Goal: Transaction & Acquisition: Purchase product/service

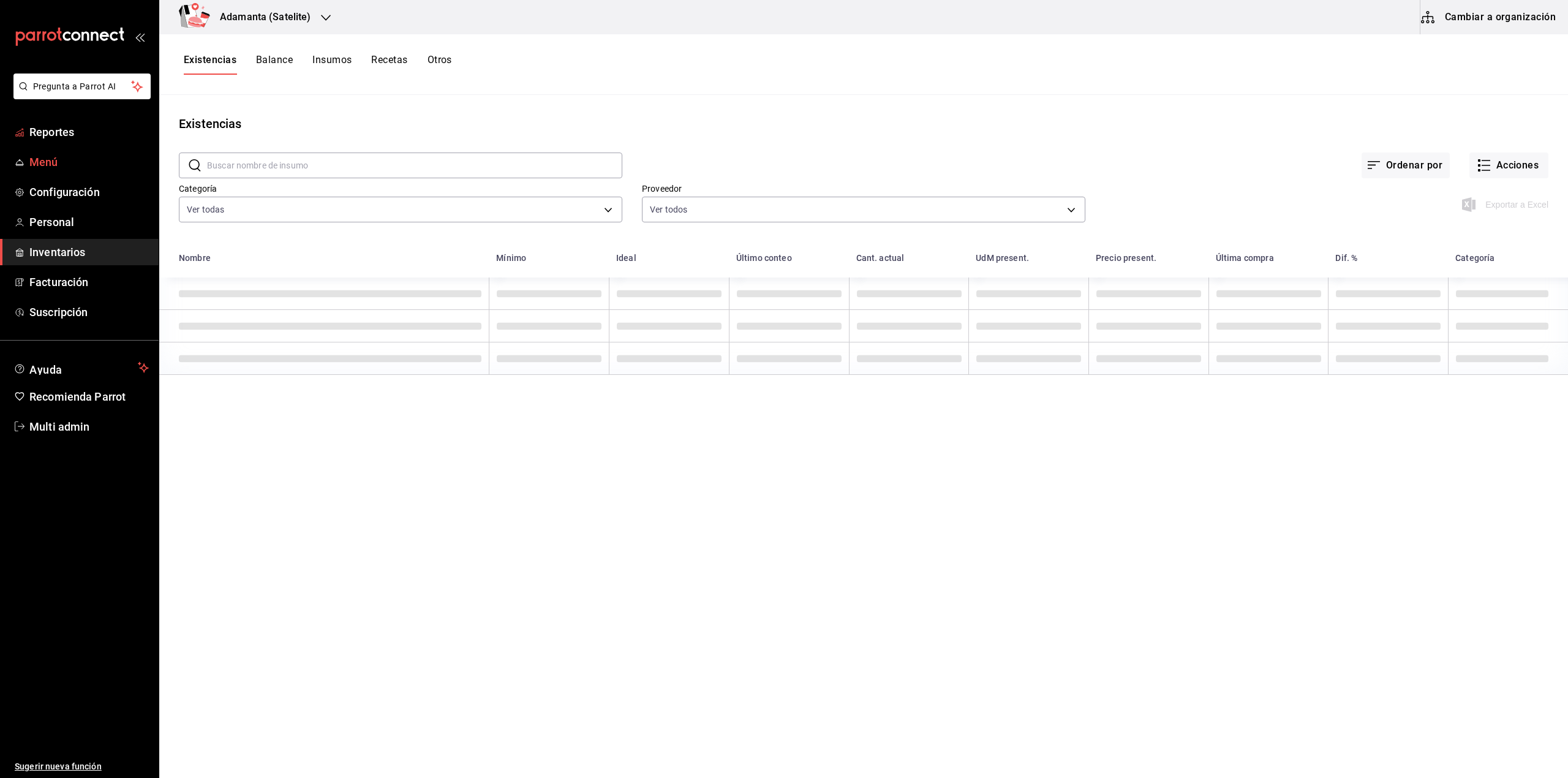
click at [71, 153] on link "Menú" at bounding box center [79, 162] width 159 height 26
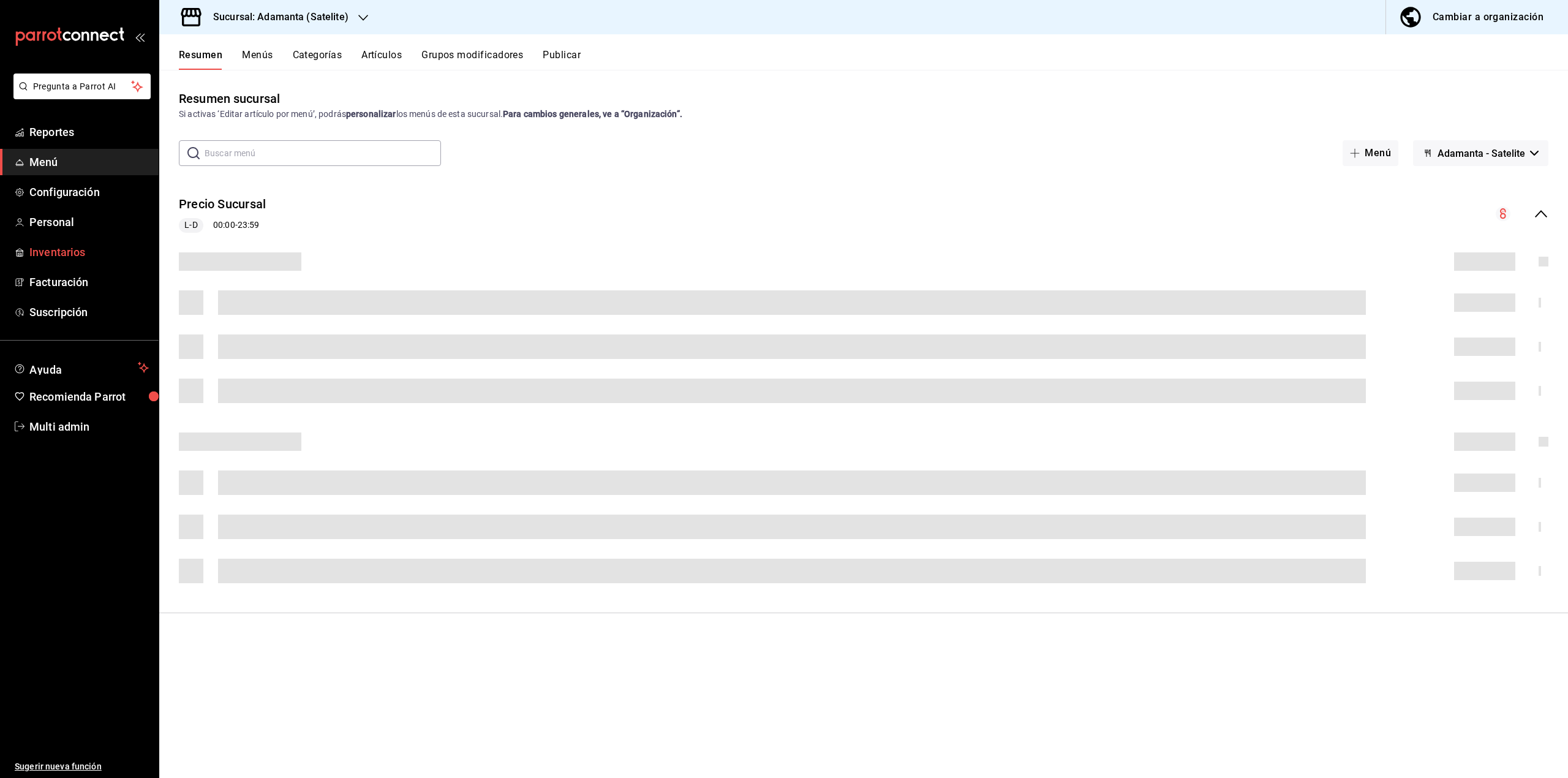
click at [78, 255] on span "Inventarios" at bounding box center [89, 252] width 119 height 16
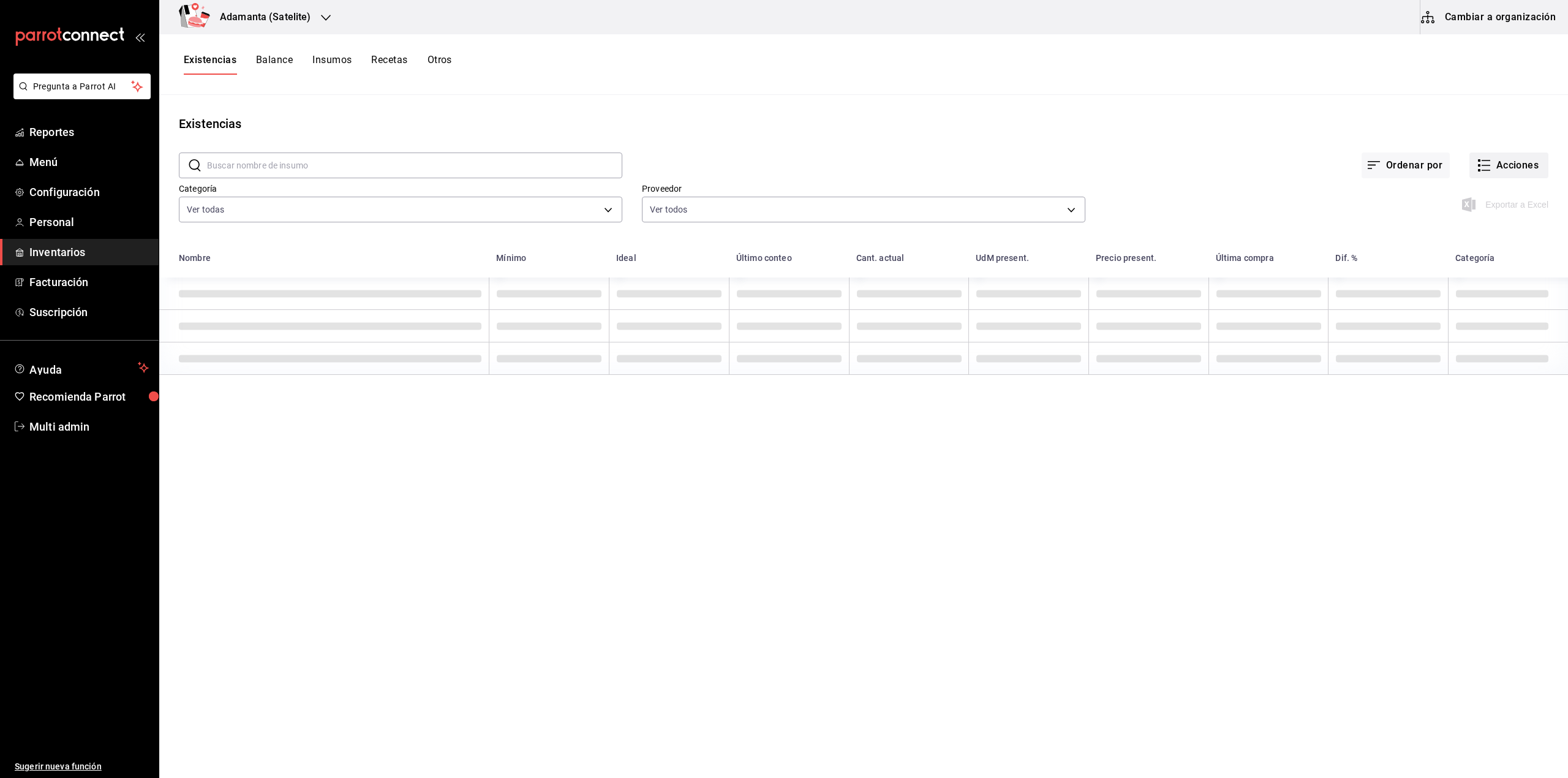
click at [1511, 167] on button "Acciones" at bounding box center [1509, 165] width 79 height 26
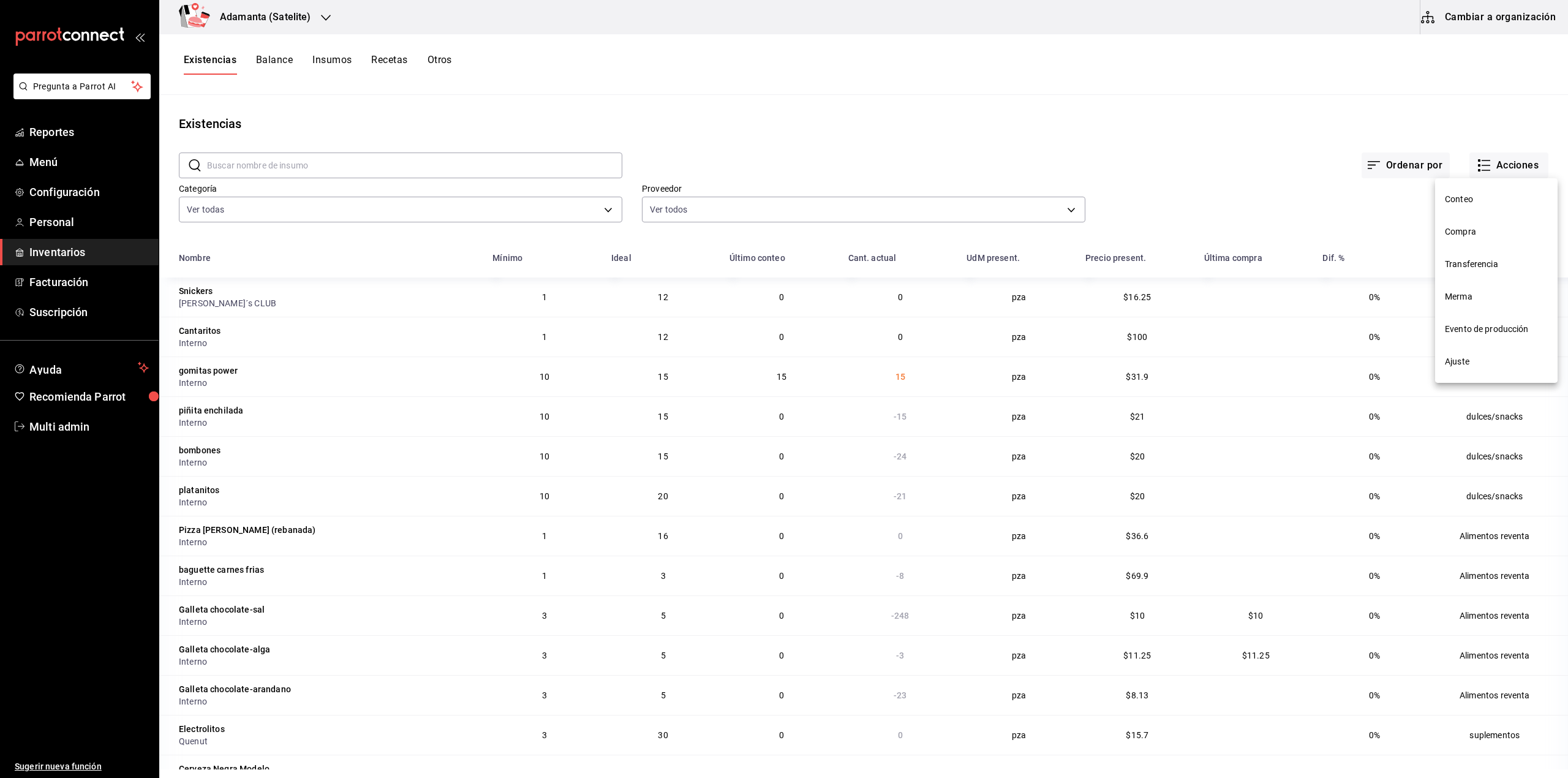
click at [1461, 194] on span "Conteo" at bounding box center [1496, 199] width 103 height 13
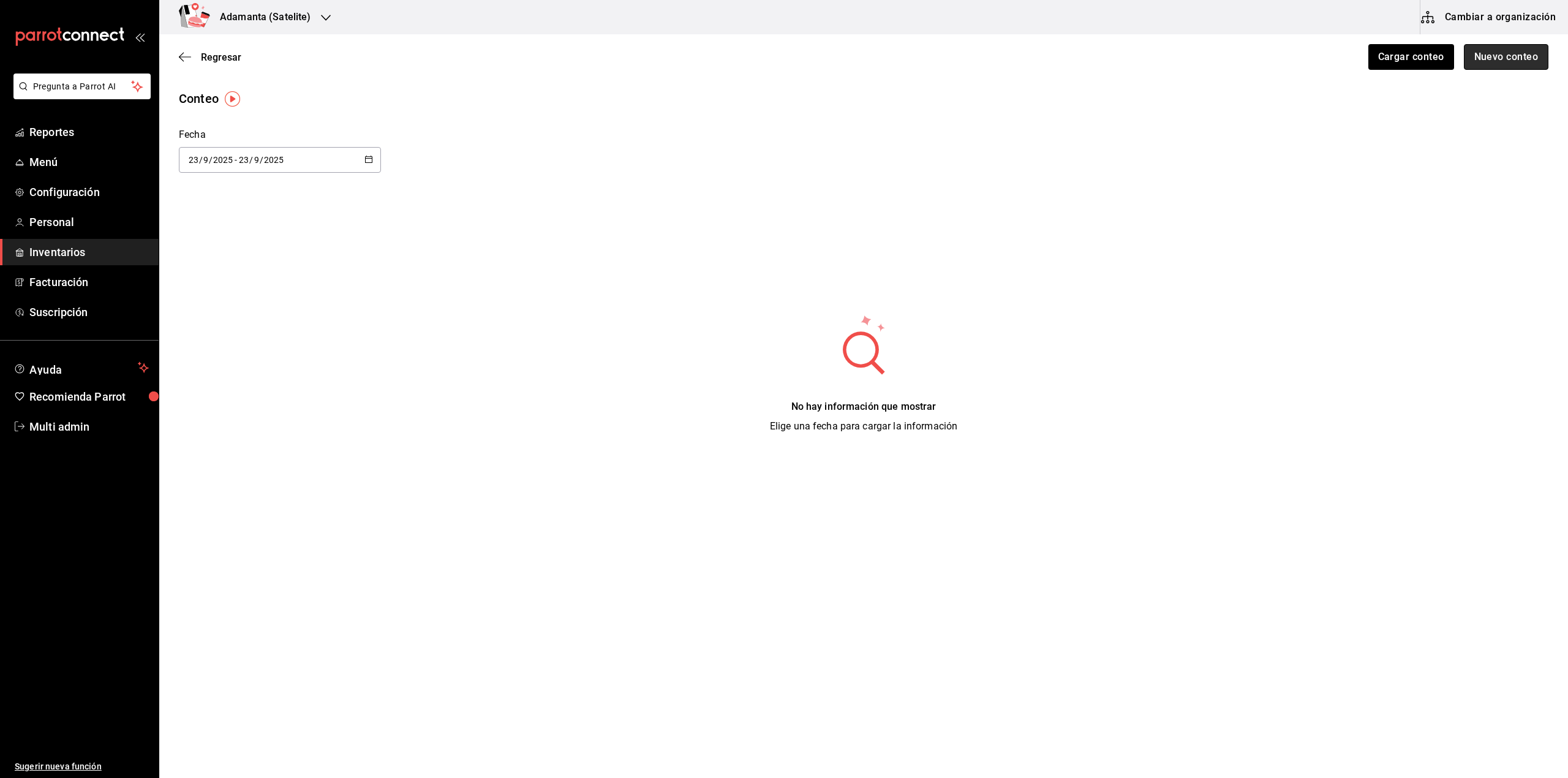
click at [1483, 55] on button "Nuevo conteo" at bounding box center [1507, 57] width 85 height 26
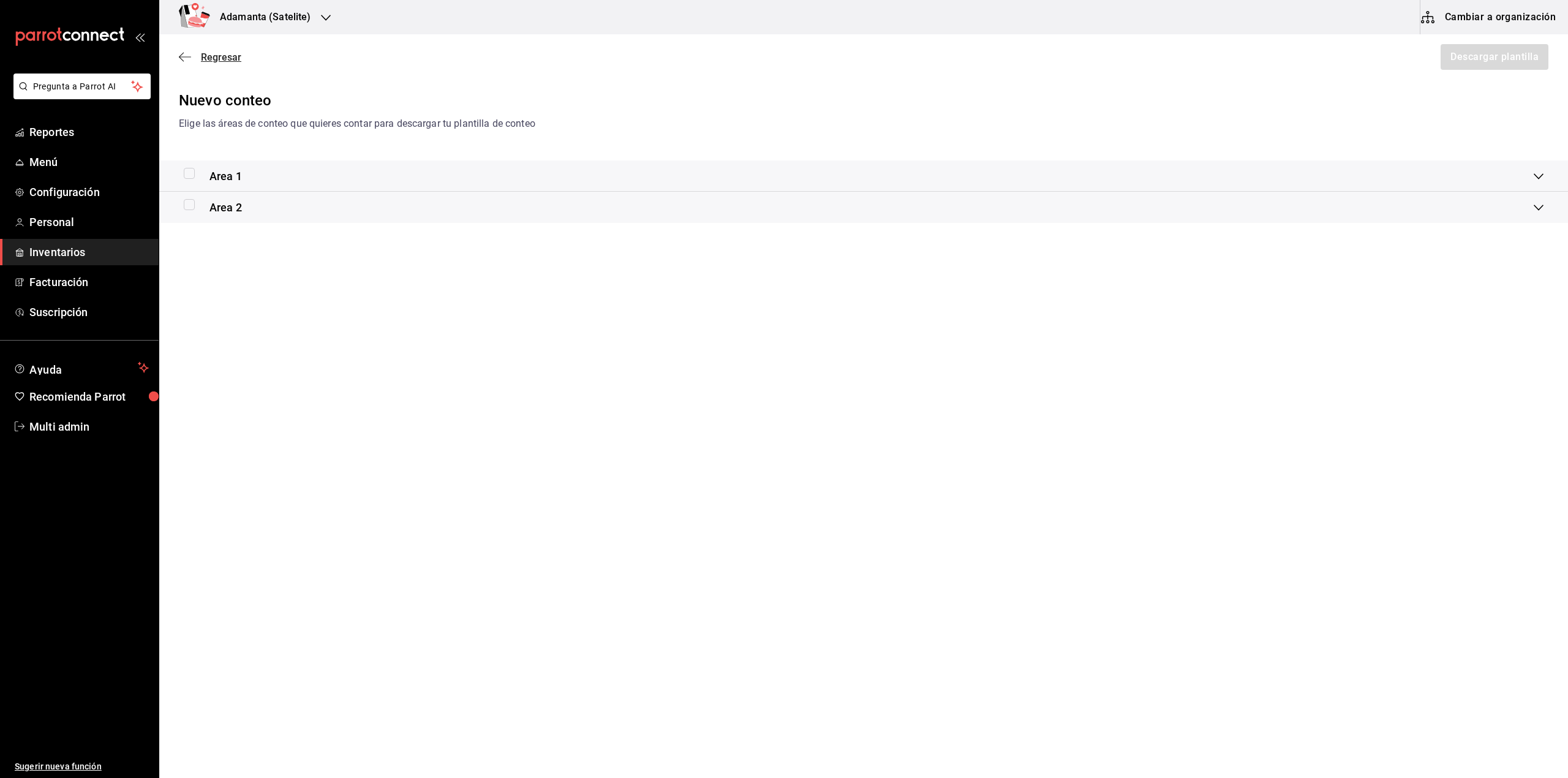
click at [179, 60] on icon "button" at bounding box center [185, 57] width 12 height 11
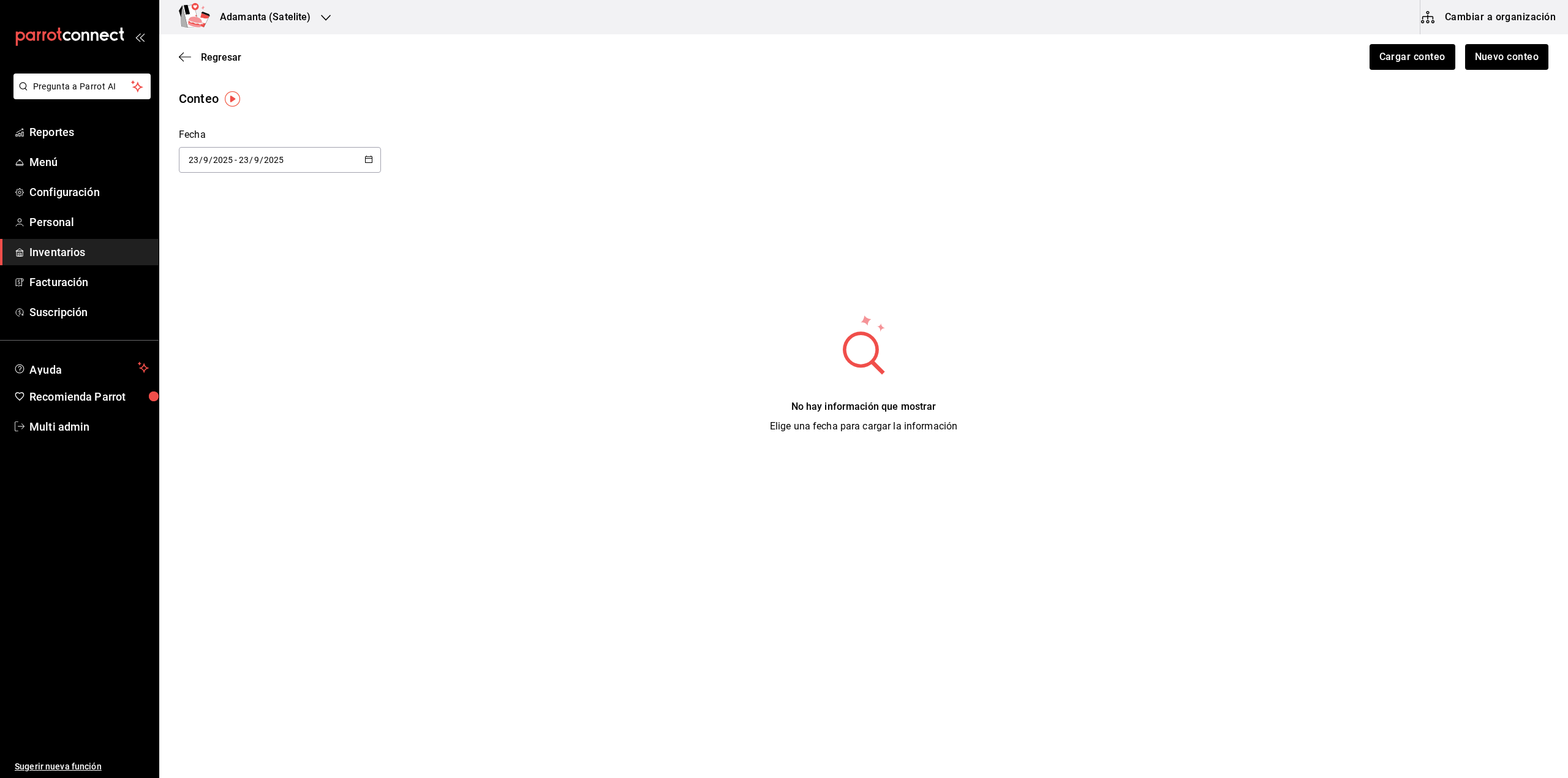
click at [174, 50] on div "Regresar Cargar conteo Nuevo conteo" at bounding box center [863, 57] width 1409 height 45
click at [181, 60] on icon "button" at bounding box center [185, 57] width 12 height 11
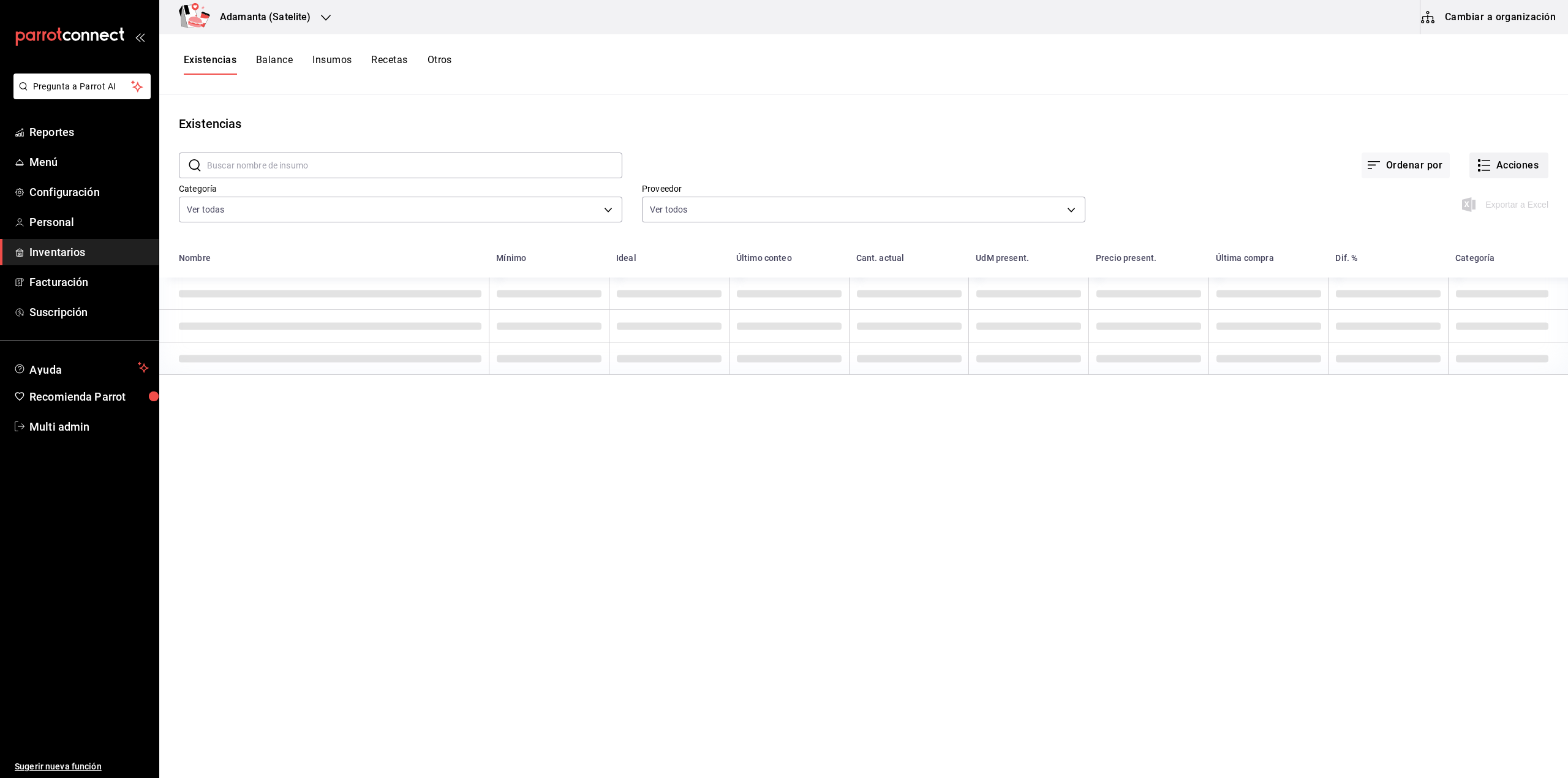
click at [1495, 154] on button "Acciones" at bounding box center [1509, 165] width 79 height 26
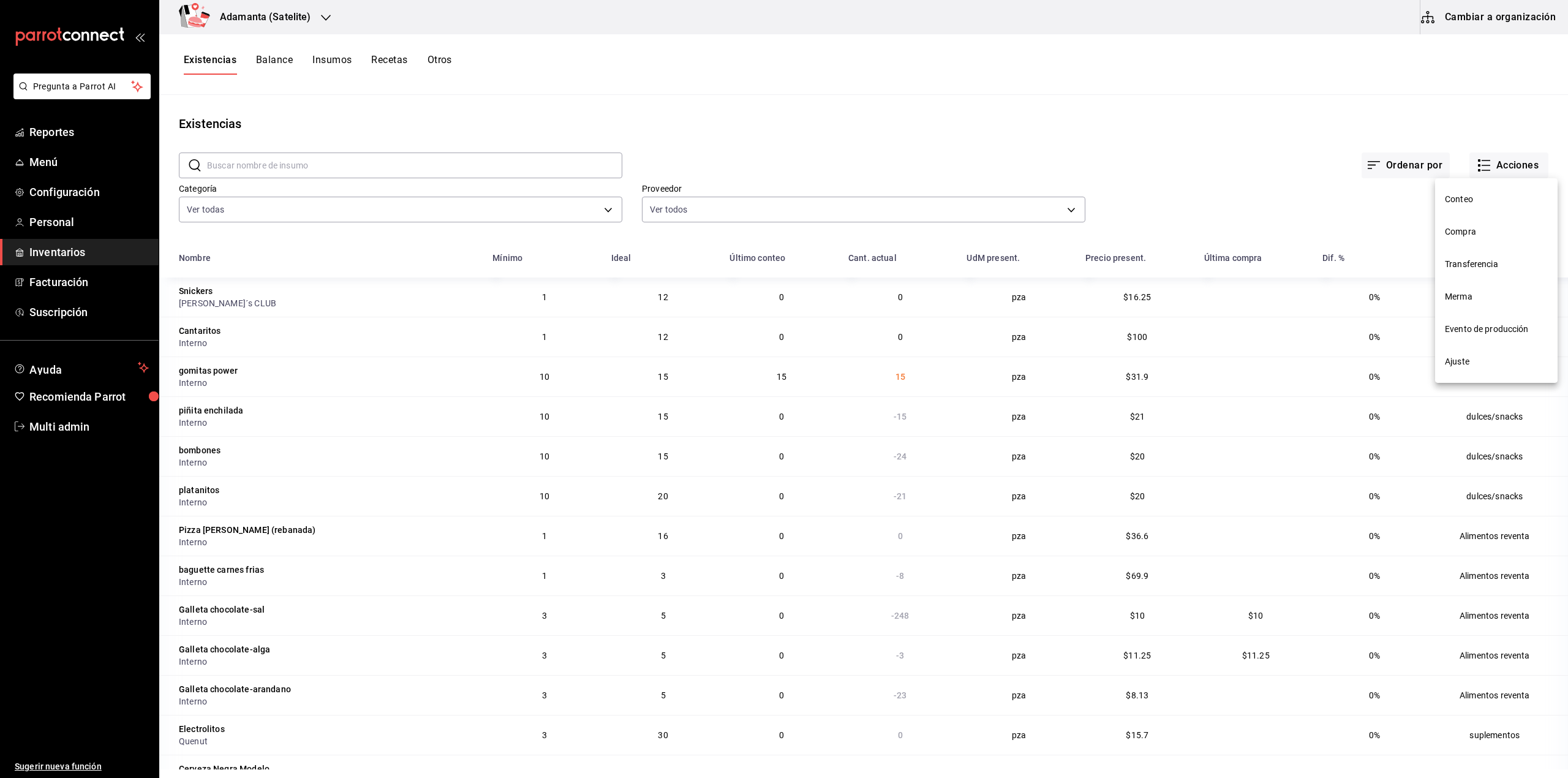
drag, startPoint x: 1481, startPoint y: 224, endPoint x: 1444, endPoint y: 267, distance: 56.7
click at [1482, 225] on li "Compra" at bounding box center [1496, 232] width 122 height 33
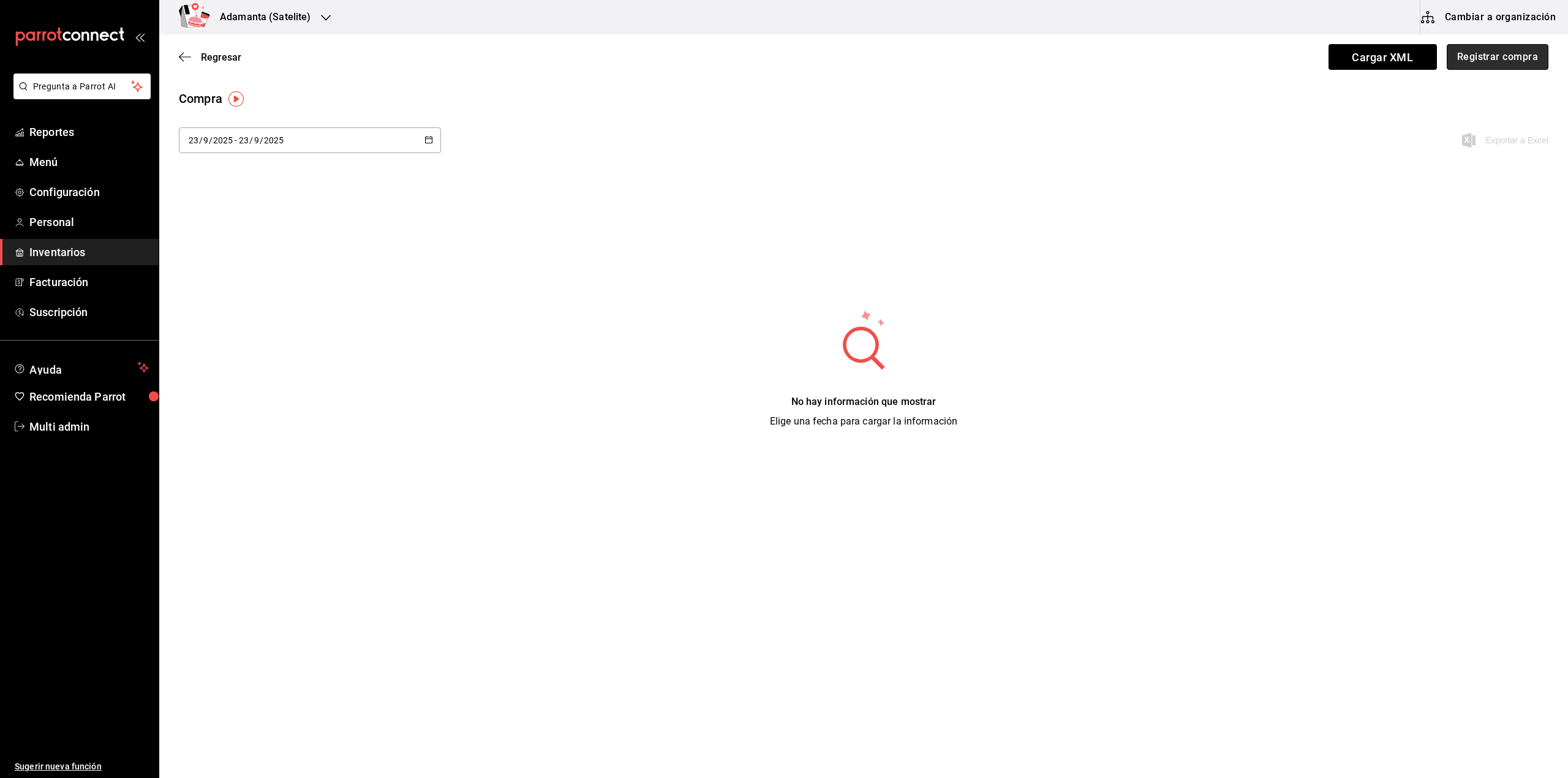
click at [1478, 54] on button "Registrar compra" at bounding box center [1497, 57] width 102 height 26
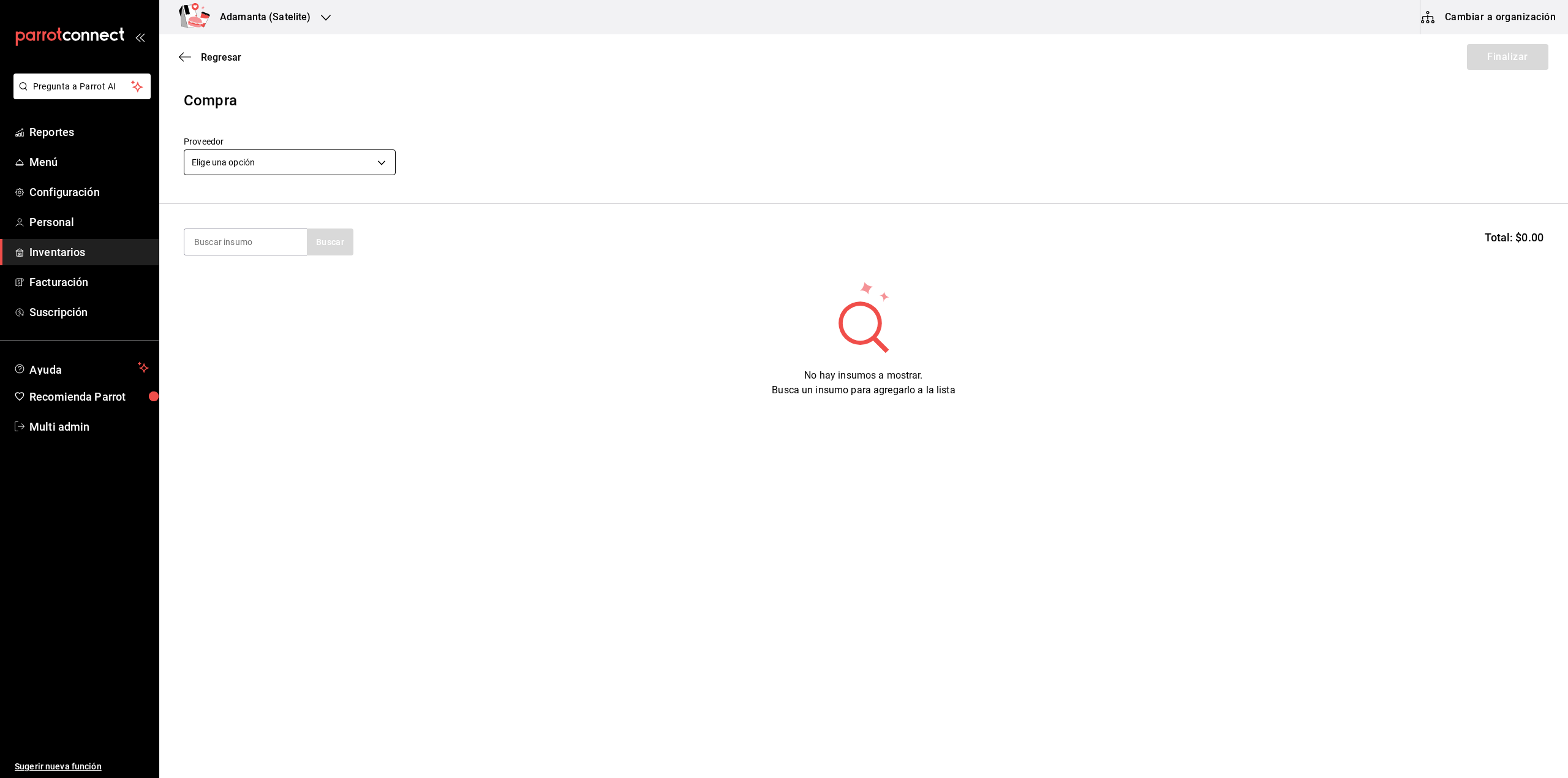
click at [263, 172] on body "Pregunta a Parrot AI Reportes Menú Configuración Personal Inventarios Facturaci…" at bounding box center [784, 354] width 1568 height 708
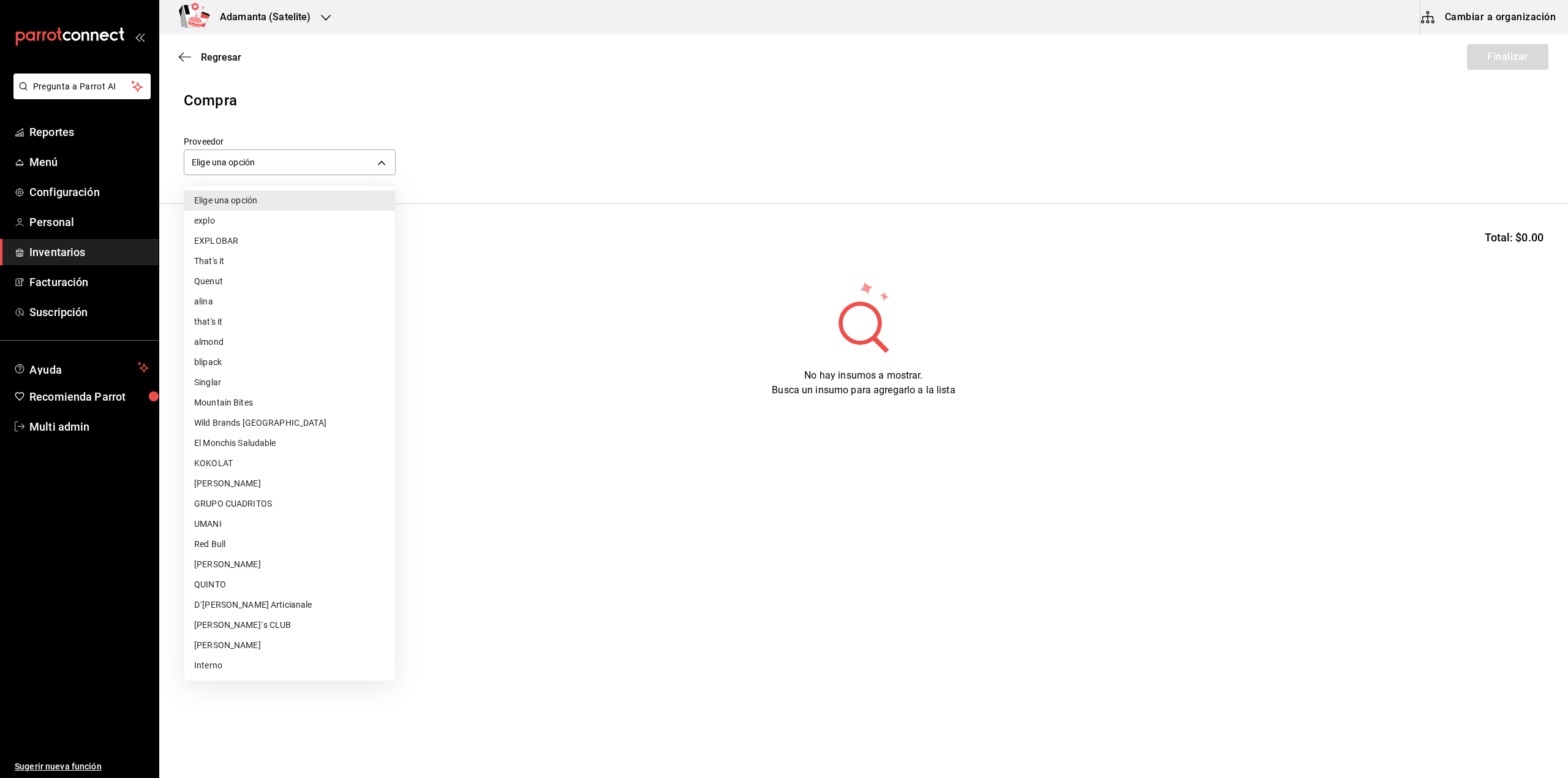
click at [236, 574] on li "QUINTO" at bounding box center [290, 584] width 211 height 20
type input "b504cf30-0617-4059-acf4-8126739607bf"
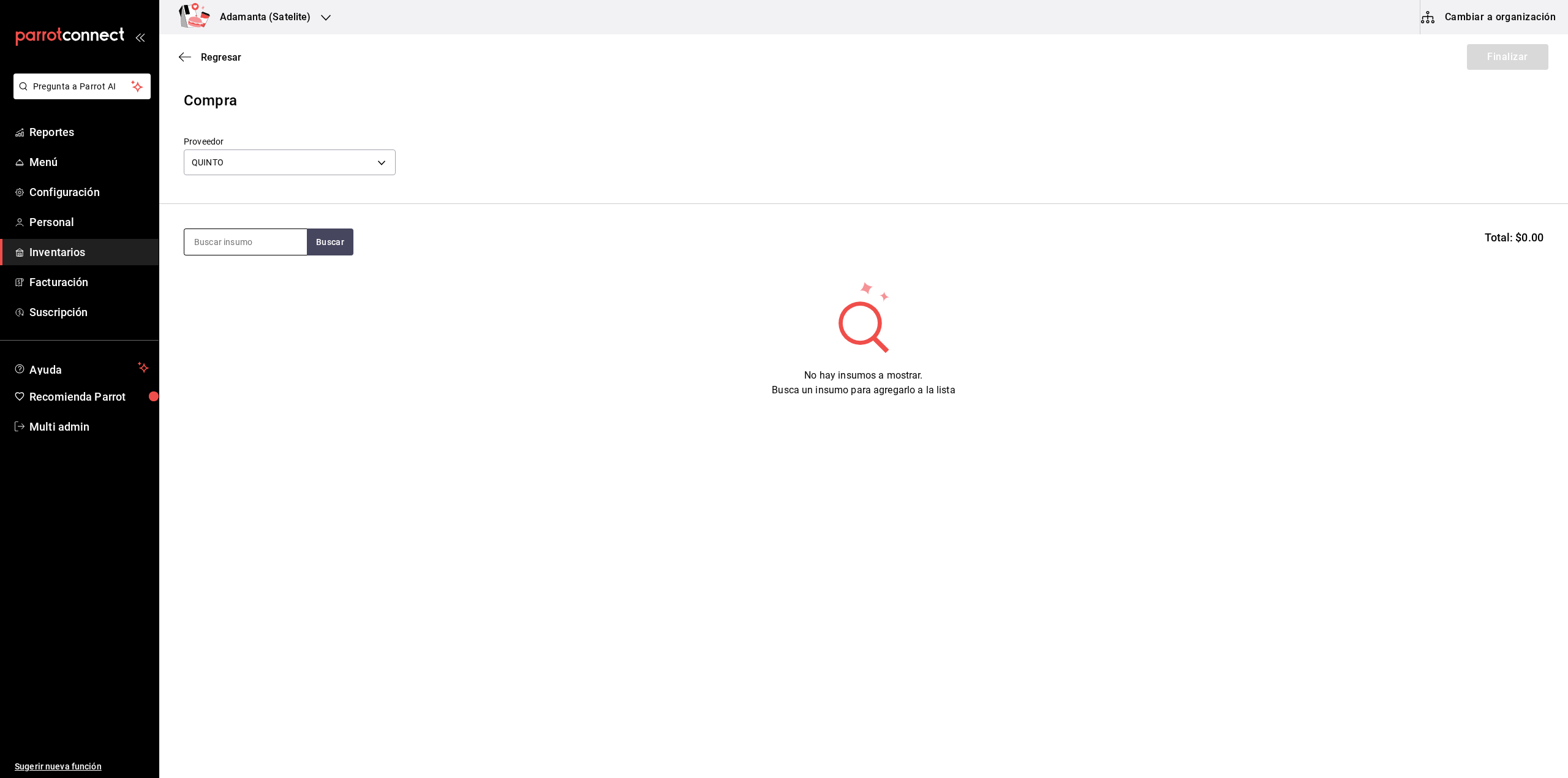
click at [256, 245] on input at bounding box center [246, 242] width 122 height 26
type input "mat"
click at [277, 284] on div "quinto matcha Bolsa - QUINTO" at bounding box center [246, 284] width 122 height 47
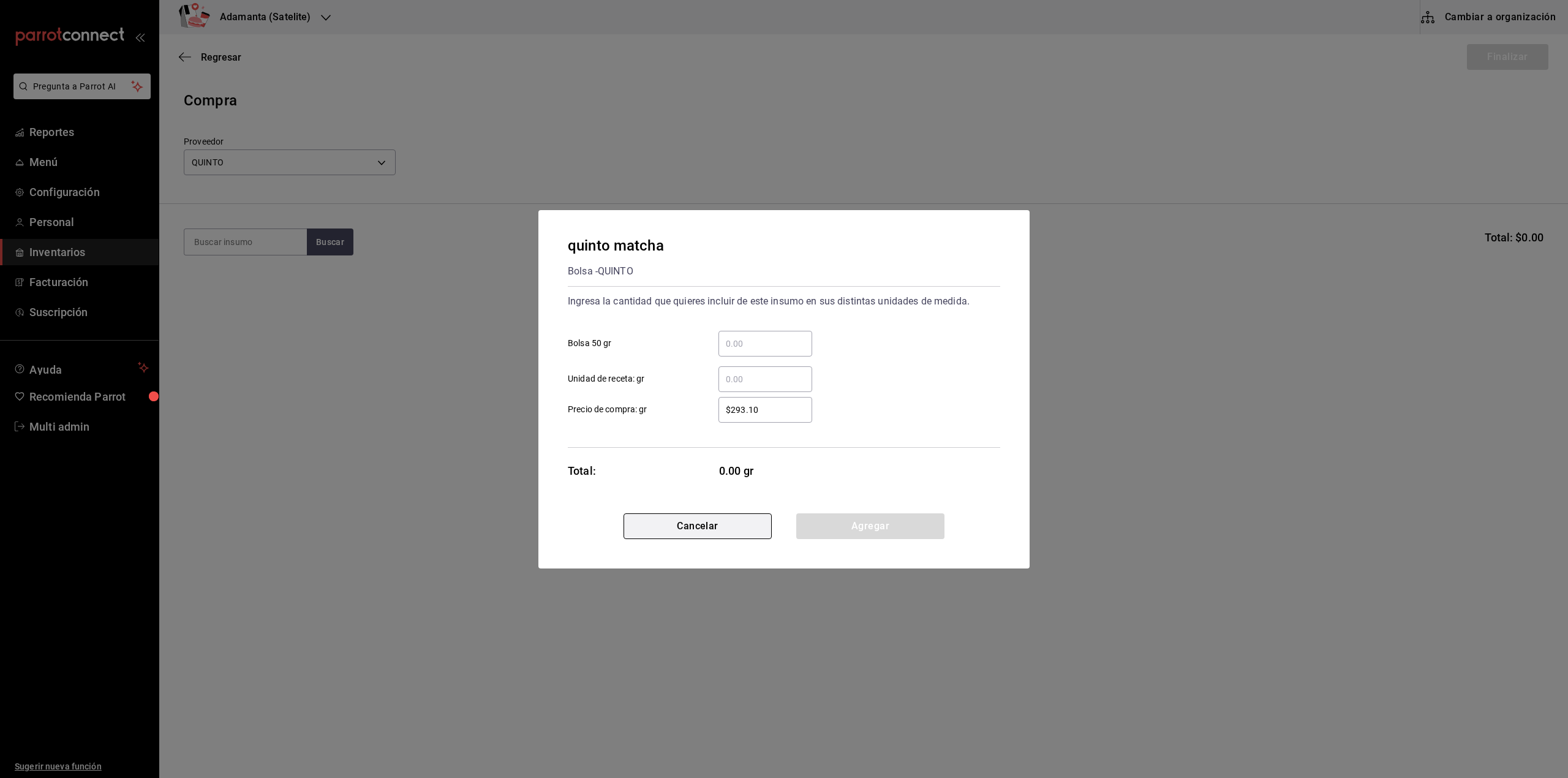
click at [708, 532] on button "Cancelar" at bounding box center [697, 525] width 148 height 26
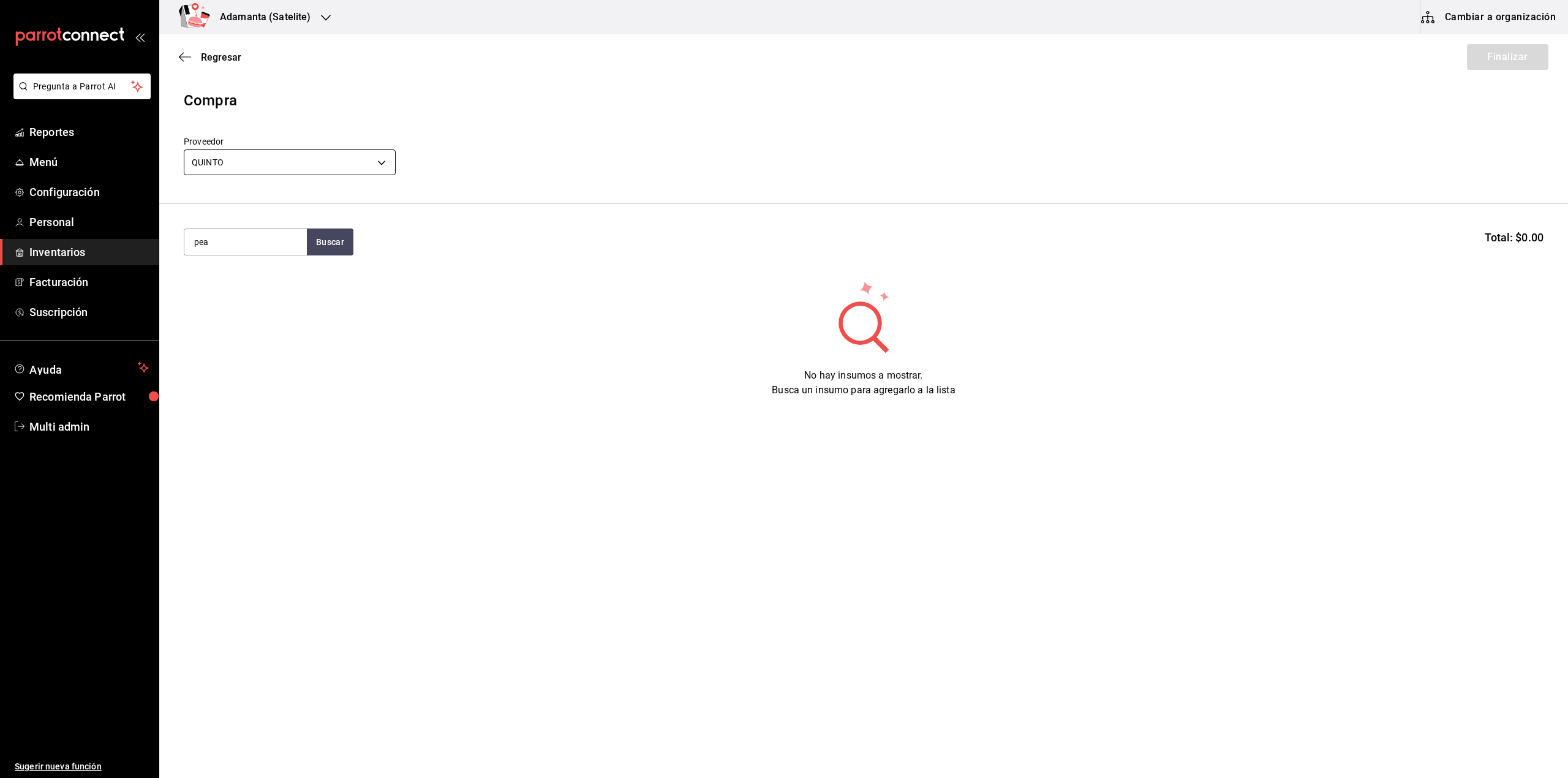
type input "pea"
click at [283, 305] on div "[PERSON_NAME] & love [PERSON_NAME]" at bounding box center [246, 284] width 122 height 47
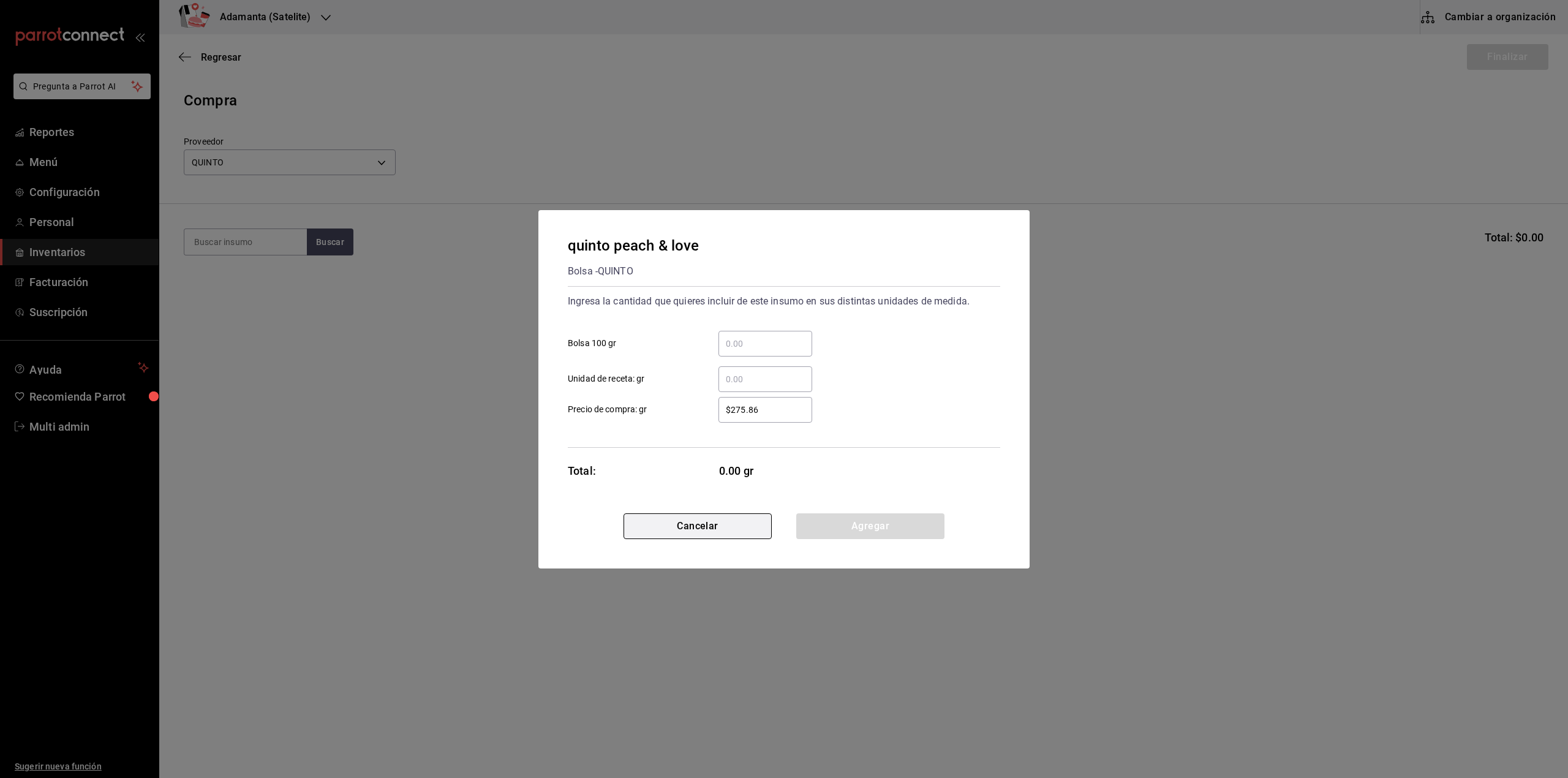
click at [765, 525] on button "Cancelar" at bounding box center [697, 525] width 148 height 26
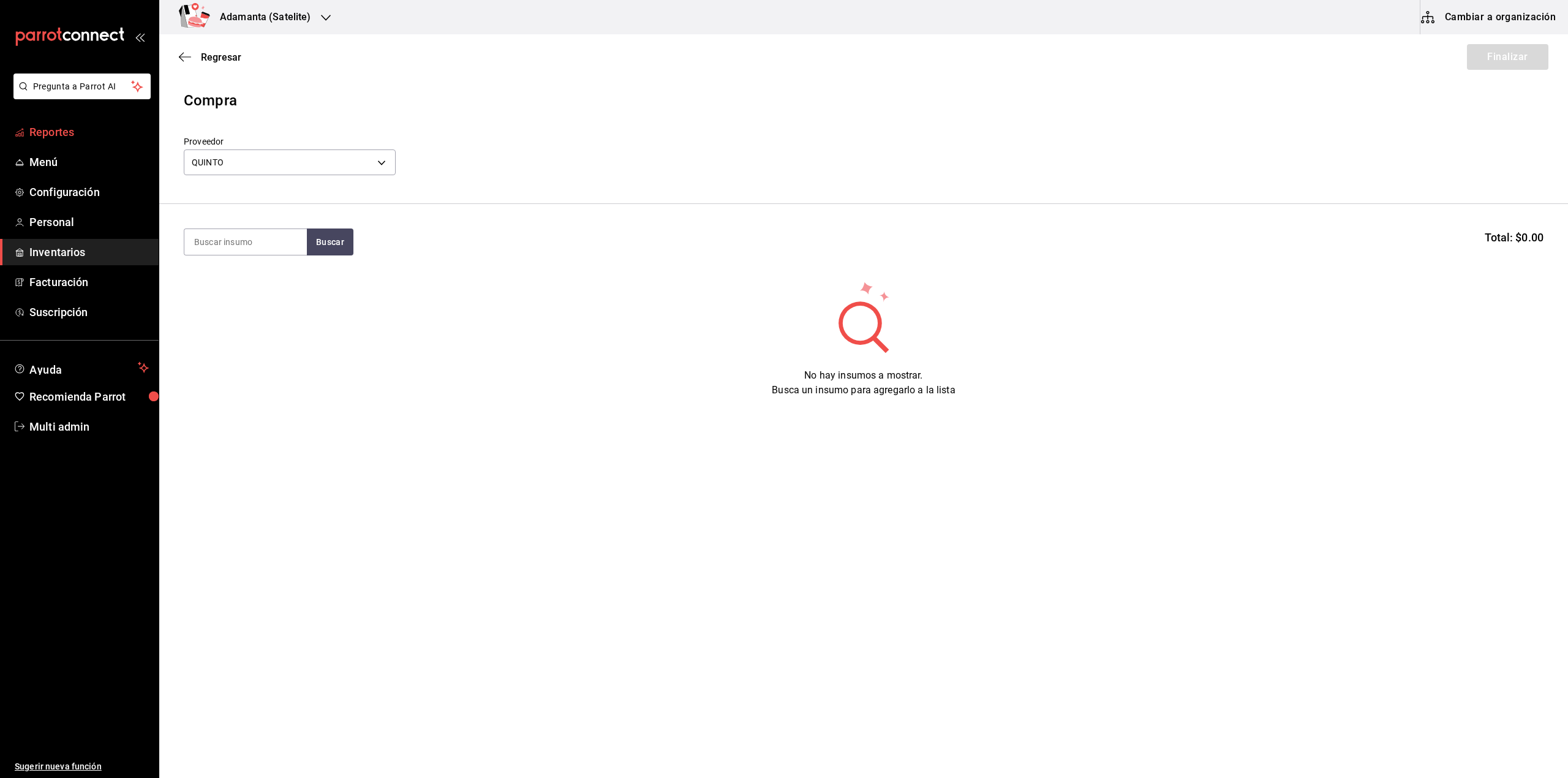
click at [33, 131] on span "Reportes" at bounding box center [89, 132] width 119 height 16
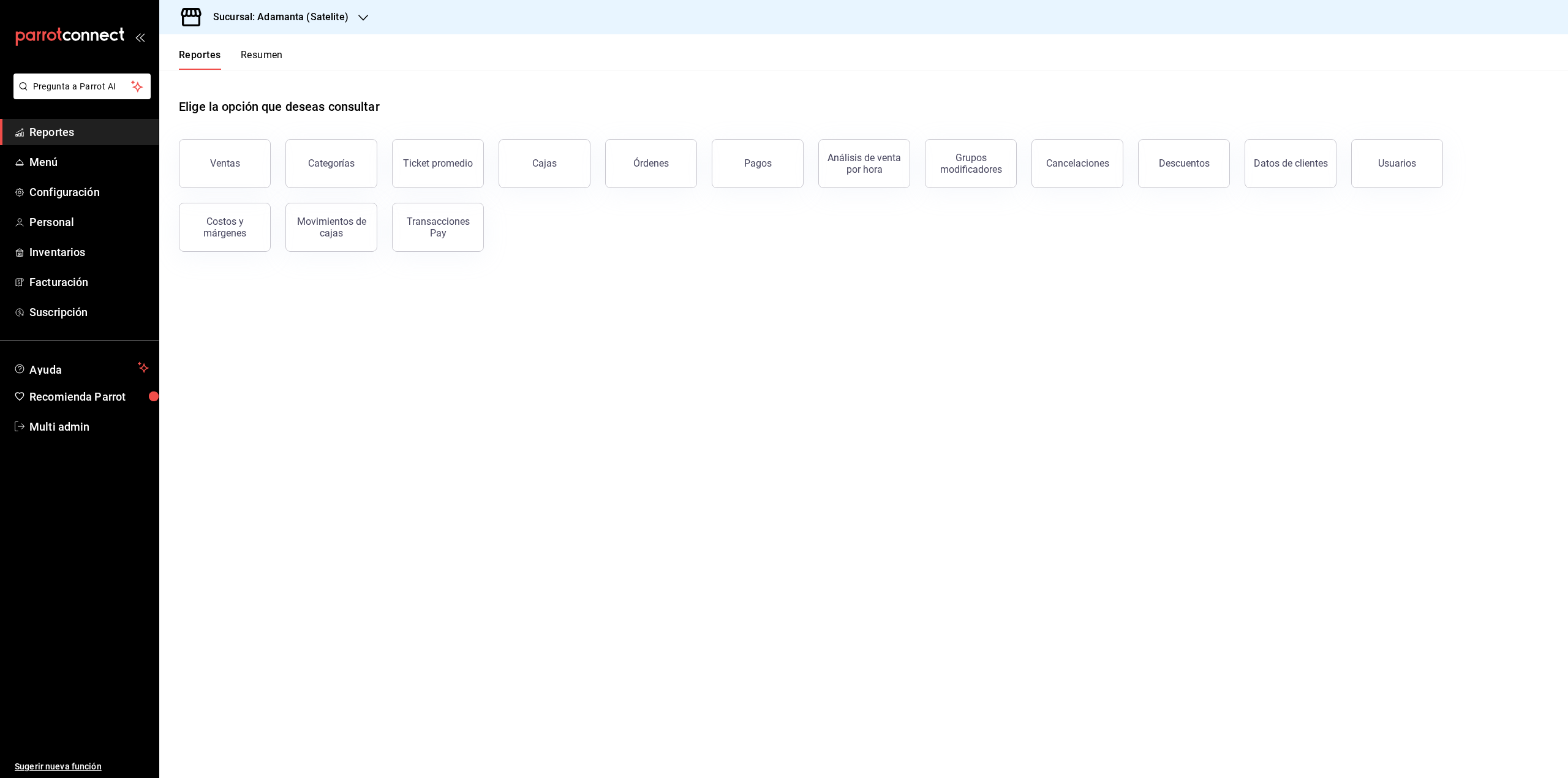
click at [273, 62] on button "Resumen" at bounding box center [262, 59] width 43 height 21
